Goal: Check status: Check status

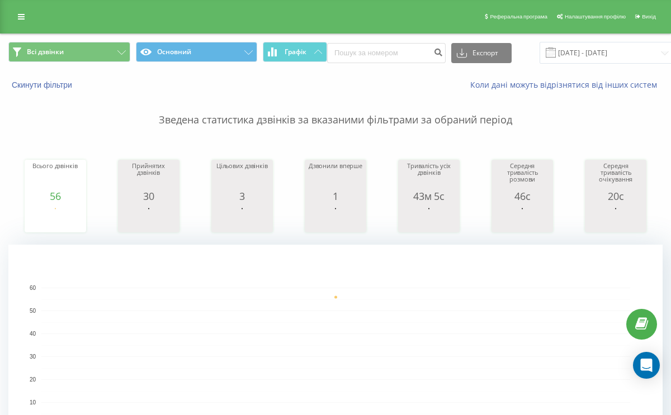
click at [545, 47] on span at bounding box center [550, 52] width 10 height 10
click at [558, 61] on input "19.08.2025 - 19.08.2025" at bounding box center [606, 53] width 135 height 22
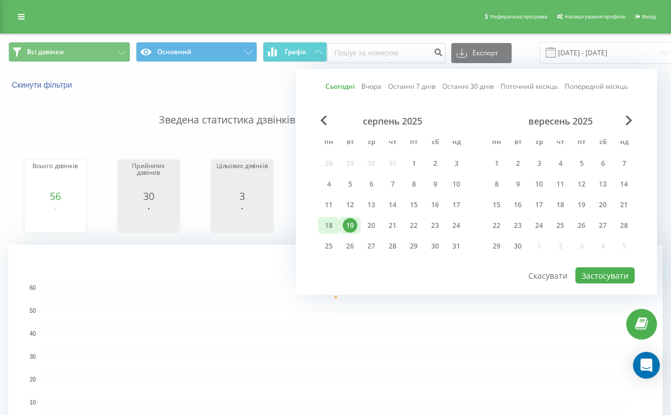
click at [335, 224] on div "18" at bounding box center [328, 225] width 15 height 15
click at [360, 228] on div "18 19 20 21 22 23 24" at bounding box center [392, 225] width 149 height 17
click at [359, 223] on div "19" at bounding box center [349, 225] width 21 height 17
click at [585, 273] on button "Застосувати" at bounding box center [604, 276] width 59 height 16
type input "[DATE] - [DATE]"
